Goal: Task Accomplishment & Management: Manage account settings

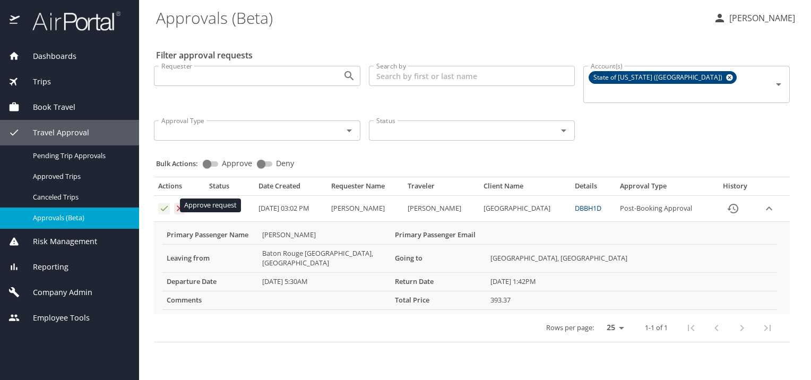
click at [168, 205] on icon "Approval table" at bounding box center [164, 208] width 10 height 10
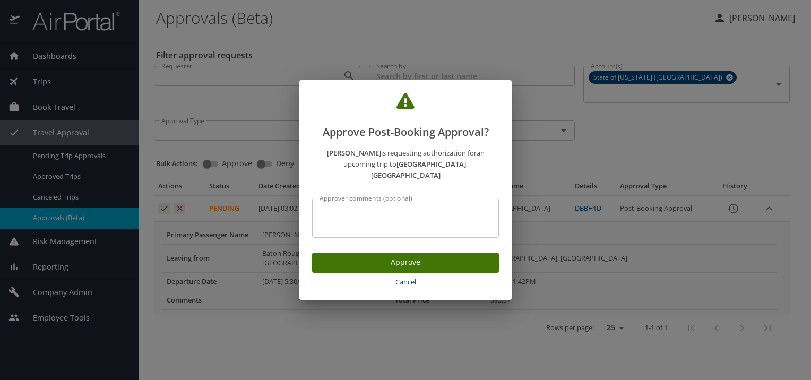
click at [374, 269] on span "Approve" at bounding box center [405, 262] width 170 height 13
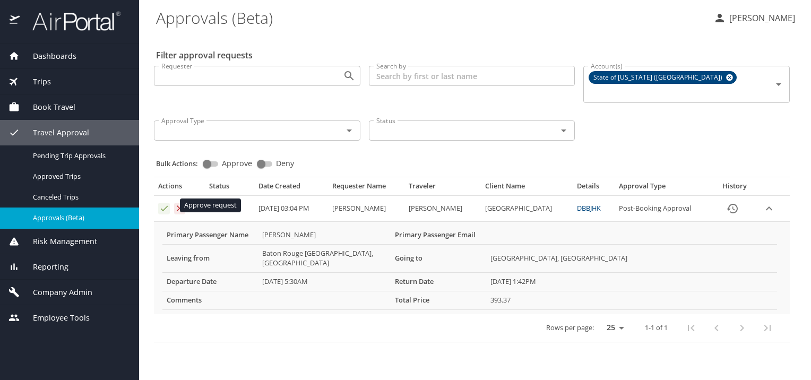
click at [166, 210] on icon "Approval table" at bounding box center [164, 208] width 10 height 10
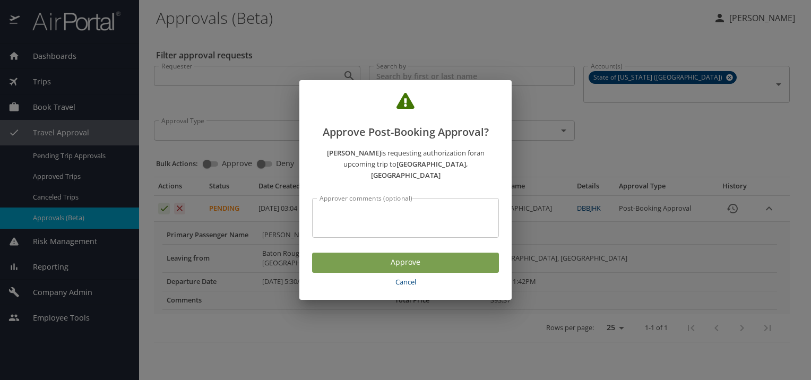
click at [394, 269] on span "Approve" at bounding box center [405, 262] width 170 height 13
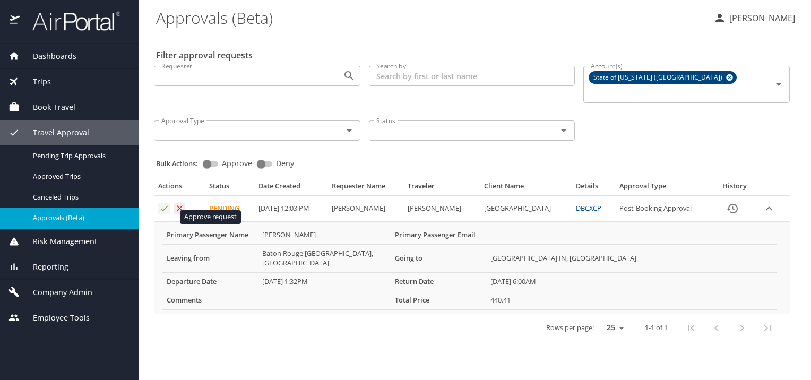
click at [161, 213] on icon "Approval table" at bounding box center [164, 208] width 10 height 10
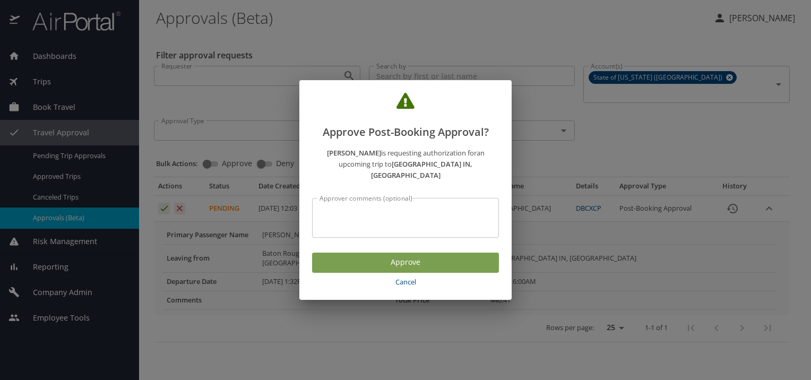
click at [365, 269] on span "Approve" at bounding box center [405, 262] width 170 height 13
